Goal: Transaction & Acquisition: Purchase product/service

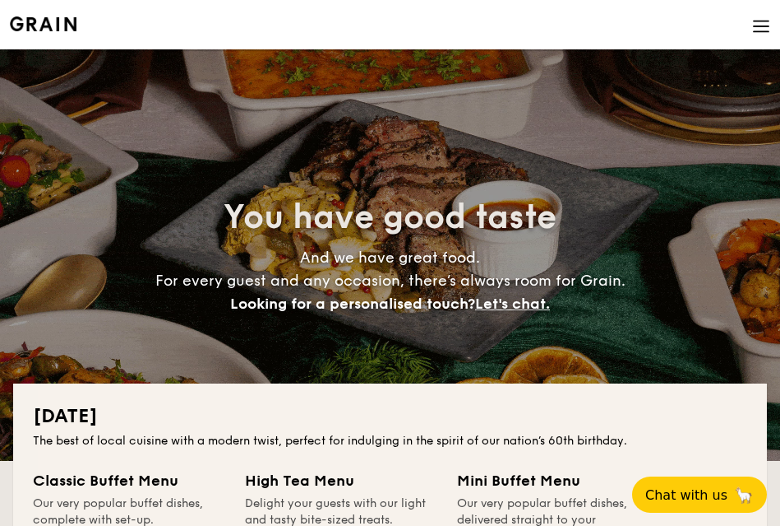
scroll to position [257, 0]
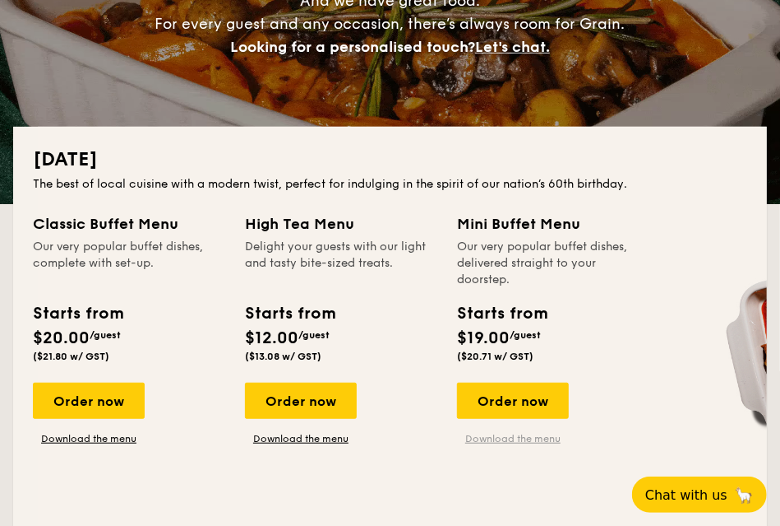
click at [483, 436] on link "Download the menu" at bounding box center [513, 438] width 112 height 13
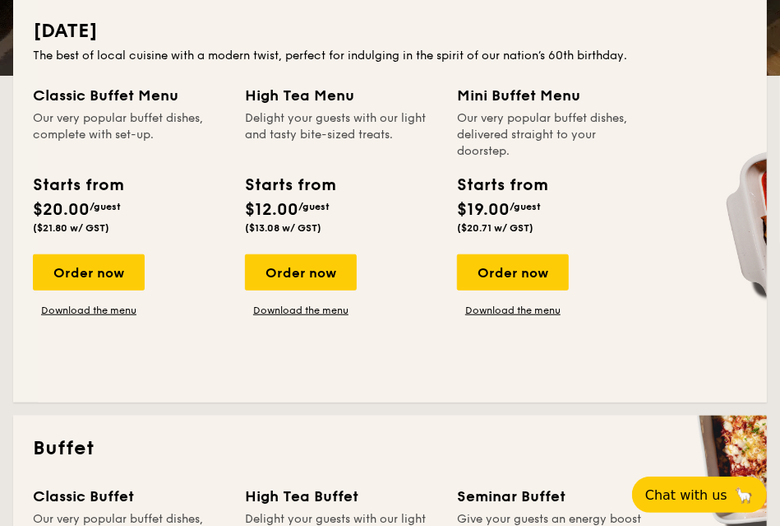
scroll to position [428, 0]
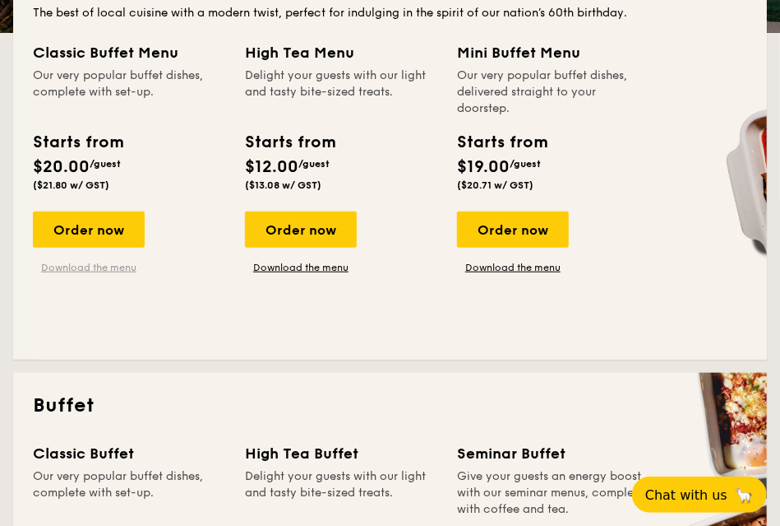
click at [91, 271] on link "Download the menu" at bounding box center [89, 267] width 112 height 13
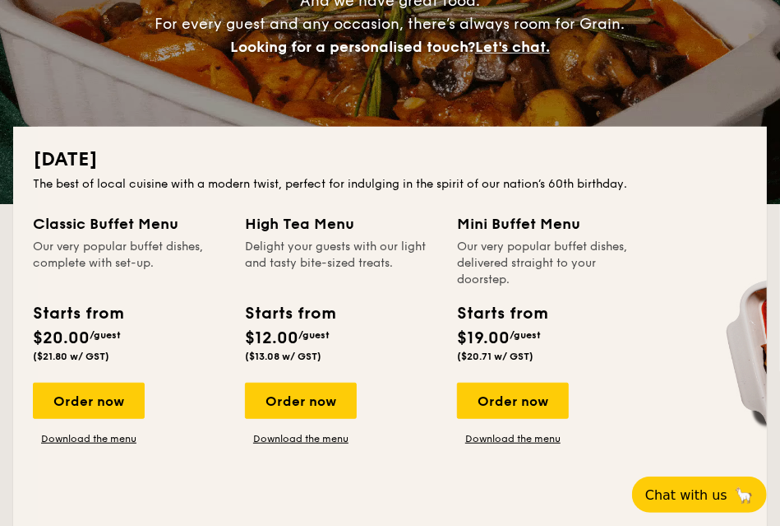
scroll to position [684, 0]
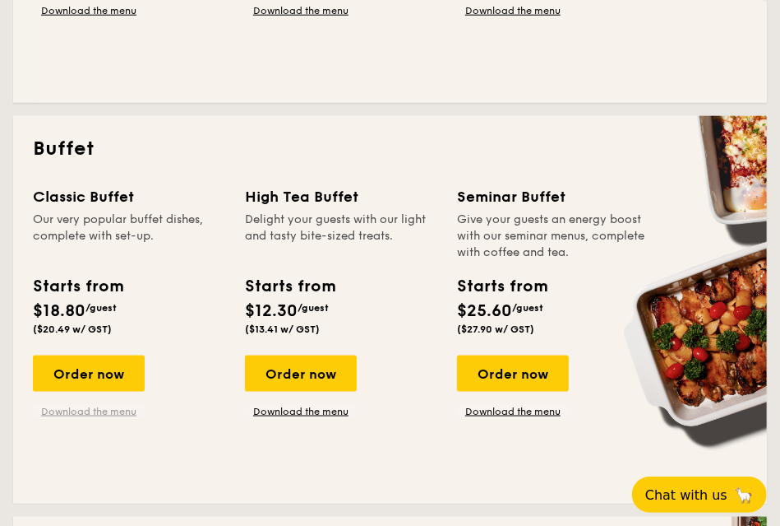
click at [120, 414] on link "Download the menu" at bounding box center [89, 411] width 112 height 13
click at [475, 412] on link "Download the menu" at bounding box center [513, 411] width 112 height 13
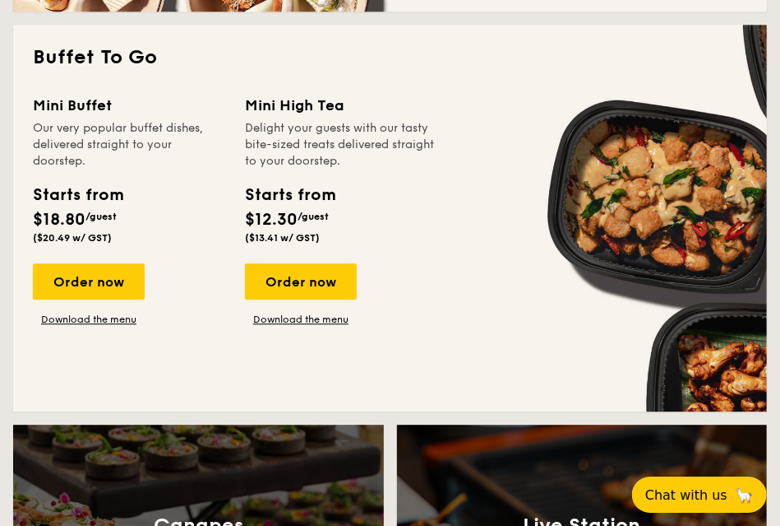
scroll to position [1625, 0]
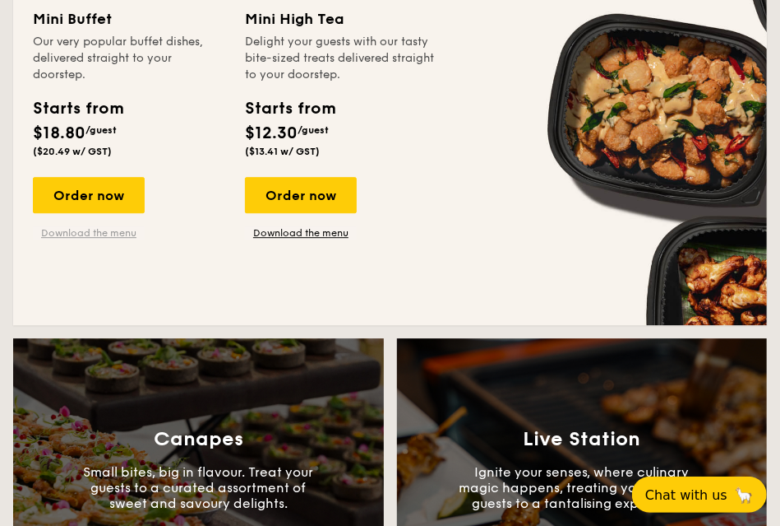
click at [115, 234] on link "Download the menu" at bounding box center [89, 232] width 112 height 13
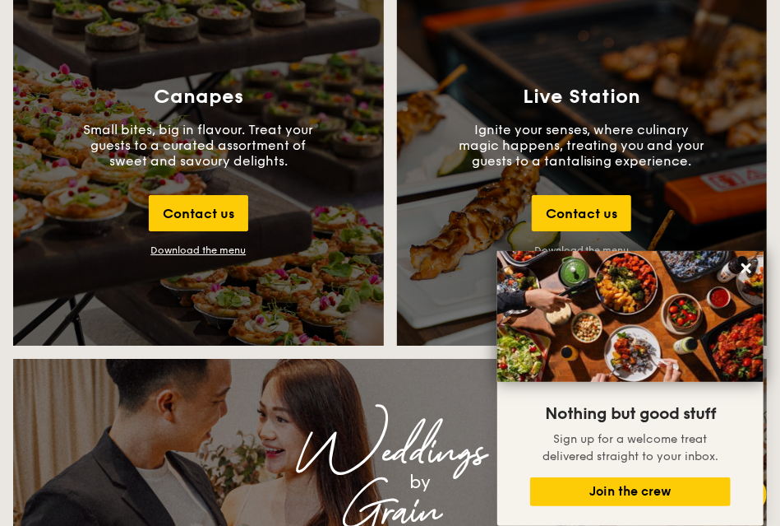
scroll to position [2224, 0]
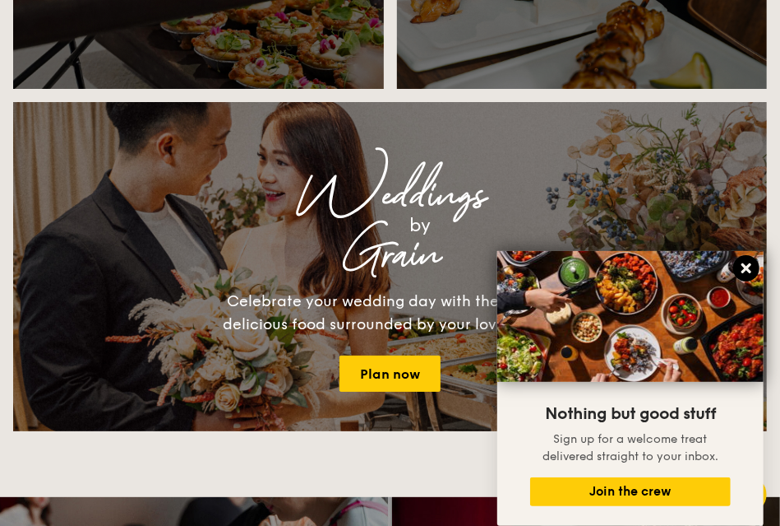
click at [748, 266] on icon at bounding box center [746, 268] width 15 height 15
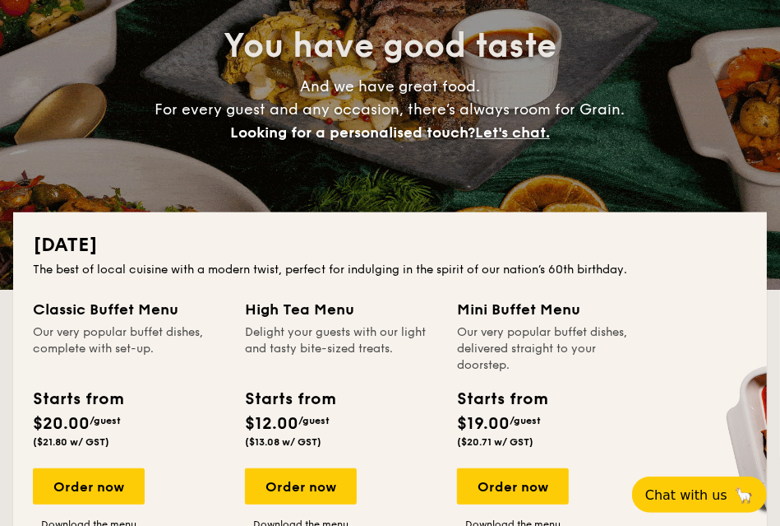
scroll to position [0, 0]
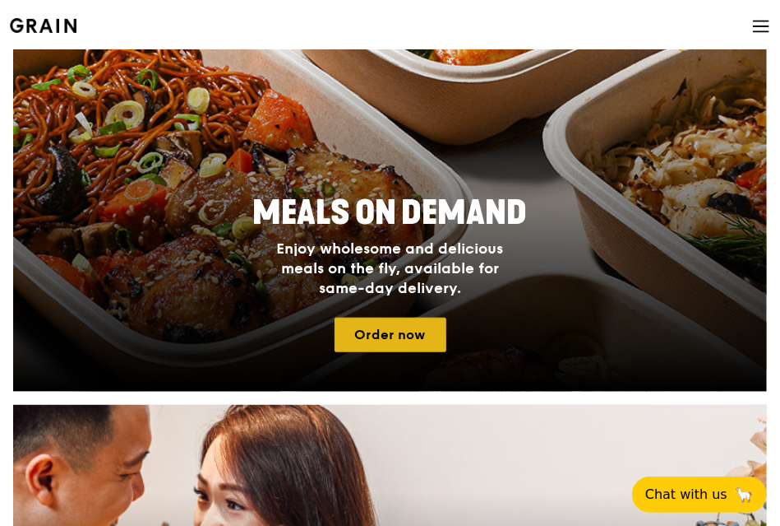
scroll to position [599, 0]
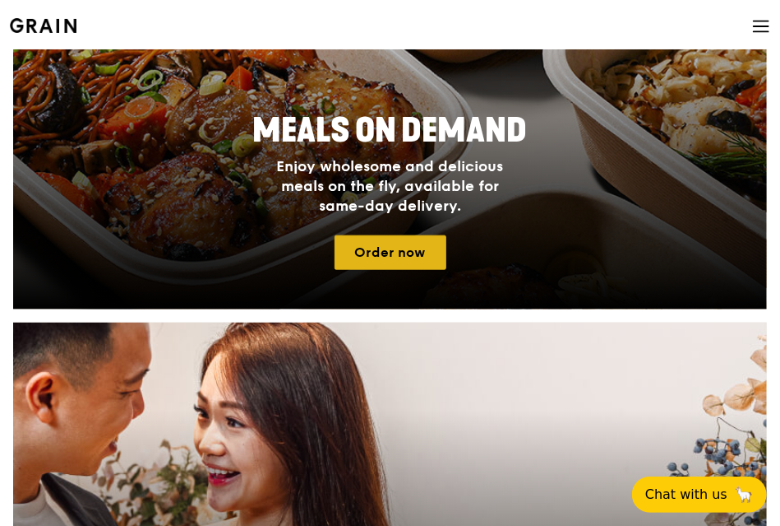
click at [398, 248] on link "Order now" at bounding box center [391, 252] width 112 height 35
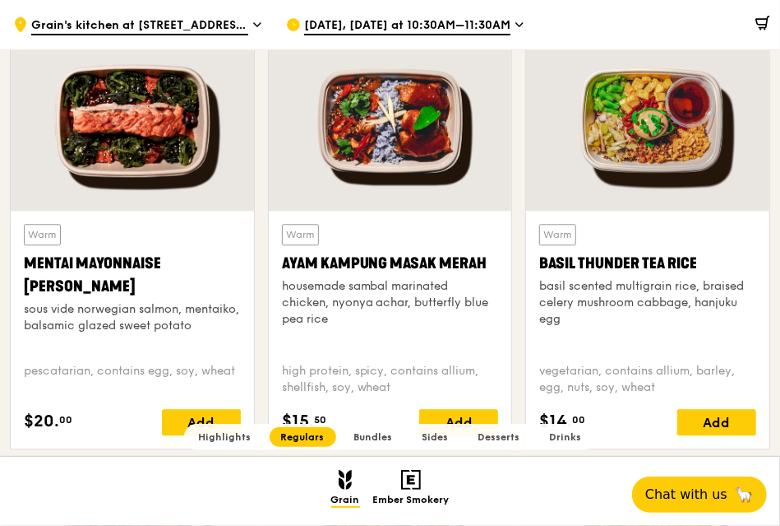
scroll to position [1454, 0]
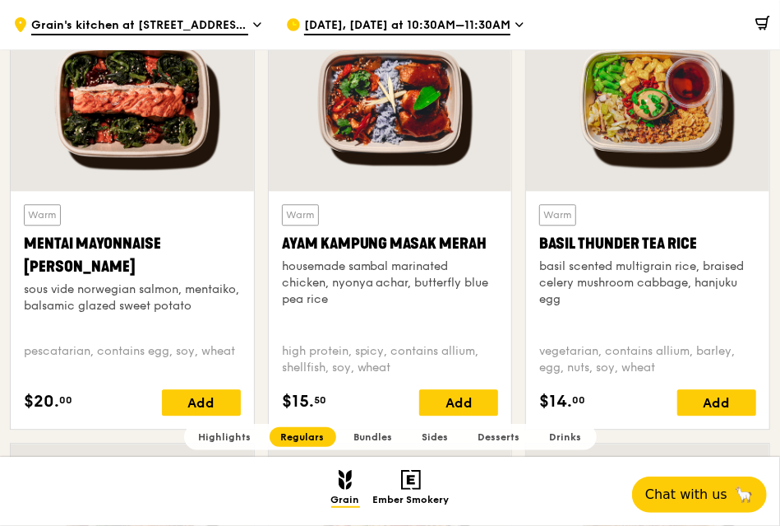
click at [98, 219] on div "Warm Mentai Mayonnaise Aburi Salmon sous vide norwegian salmon, mentaiko, balsa…" at bounding box center [132, 267] width 217 height 126
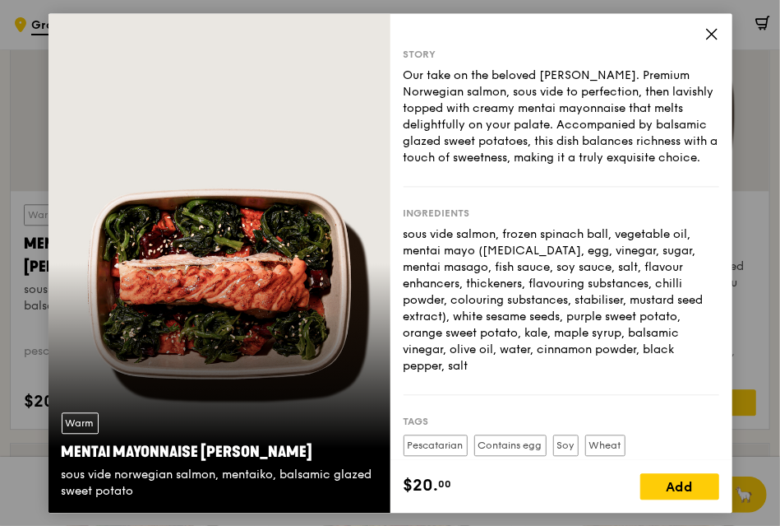
scroll to position [137, 0]
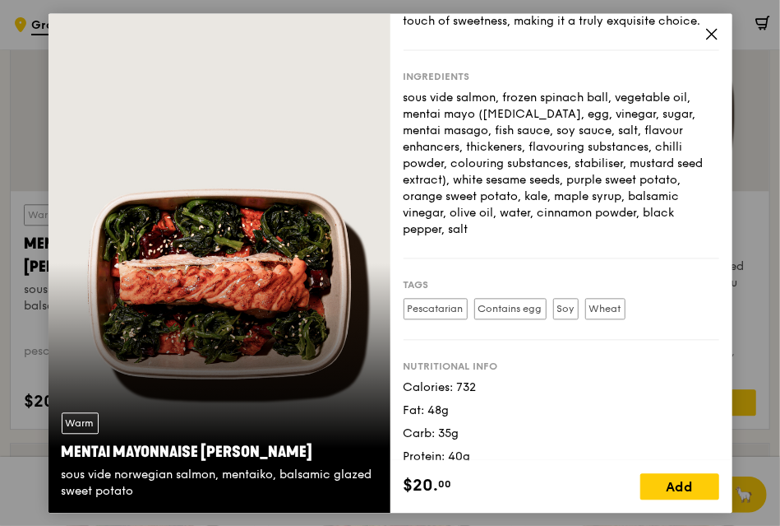
click at [713, 35] on icon at bounding box center [712, 34] width 10 height 10
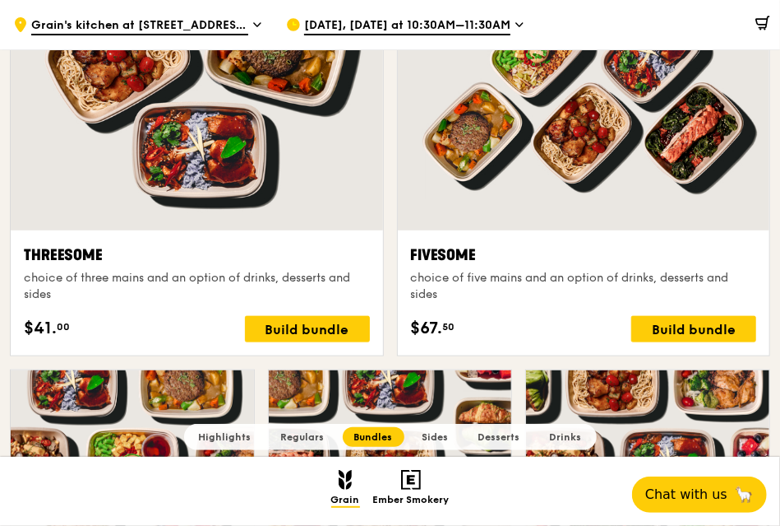
scroll to position [3164, 0]
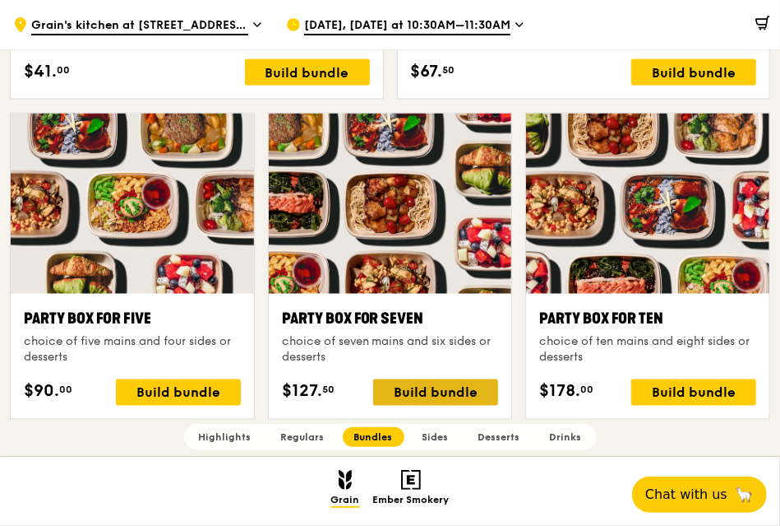
click at [437, 387] on div "Build bundle" at bounding box center [435, 392] width 125 height 26
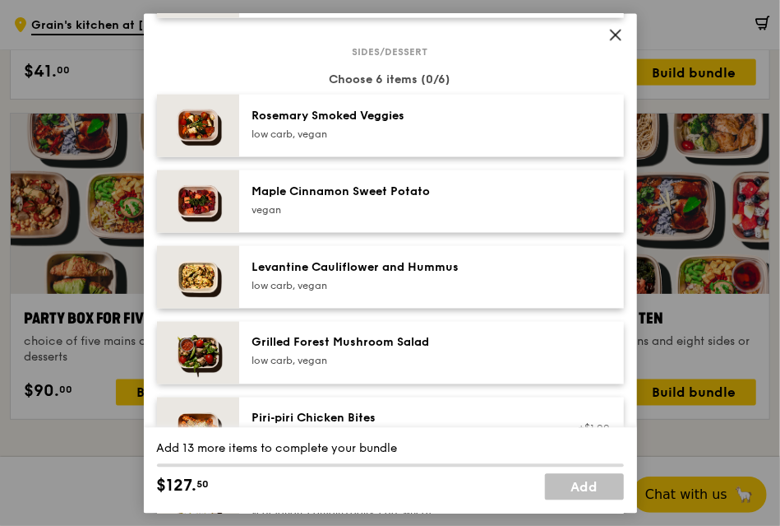
scroll to position [859, 0]
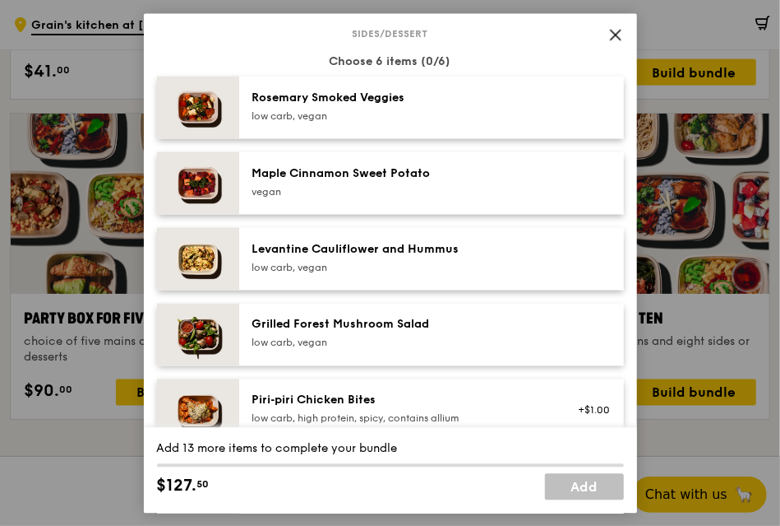
click at [621, 39] on icon at bounding box center [616, 34] width 15 height 15
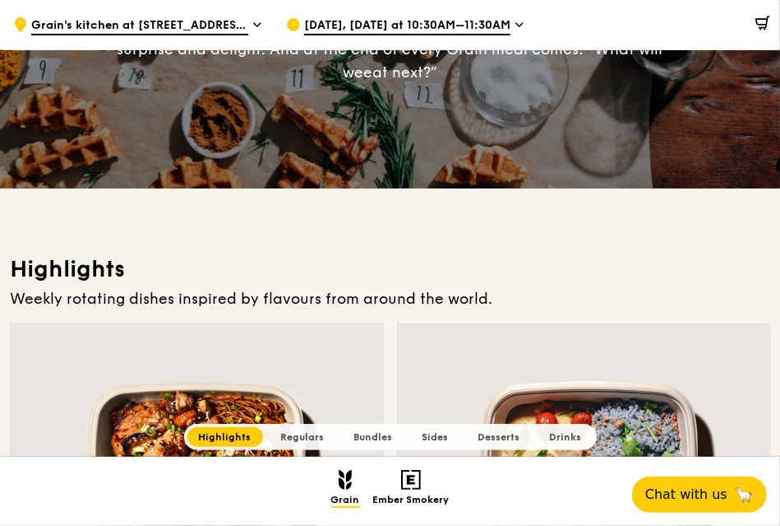
scroll to position [0, 0]
